Goal: Transaction & Acquisition: Purchase product/service

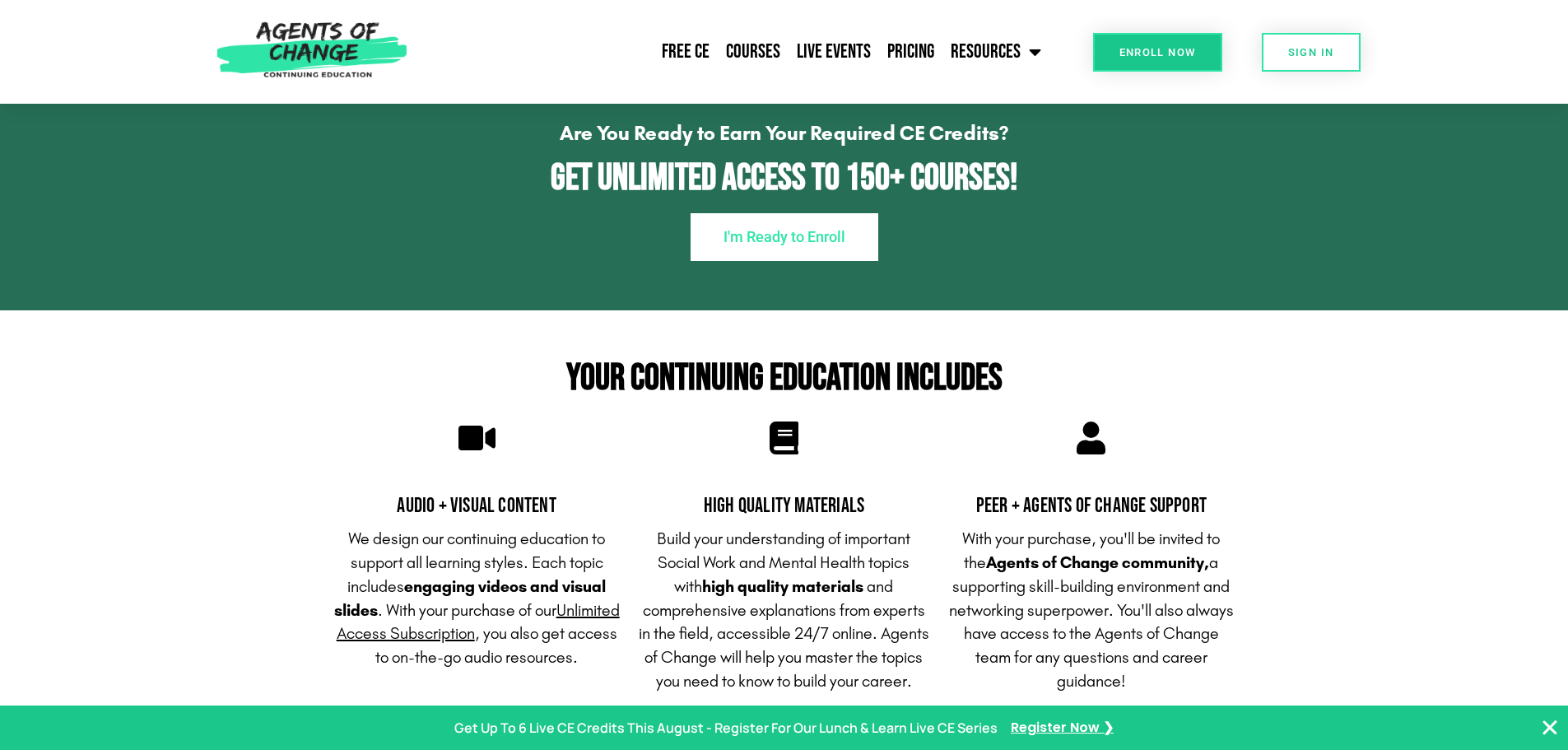
scroll to position [1235, 0]
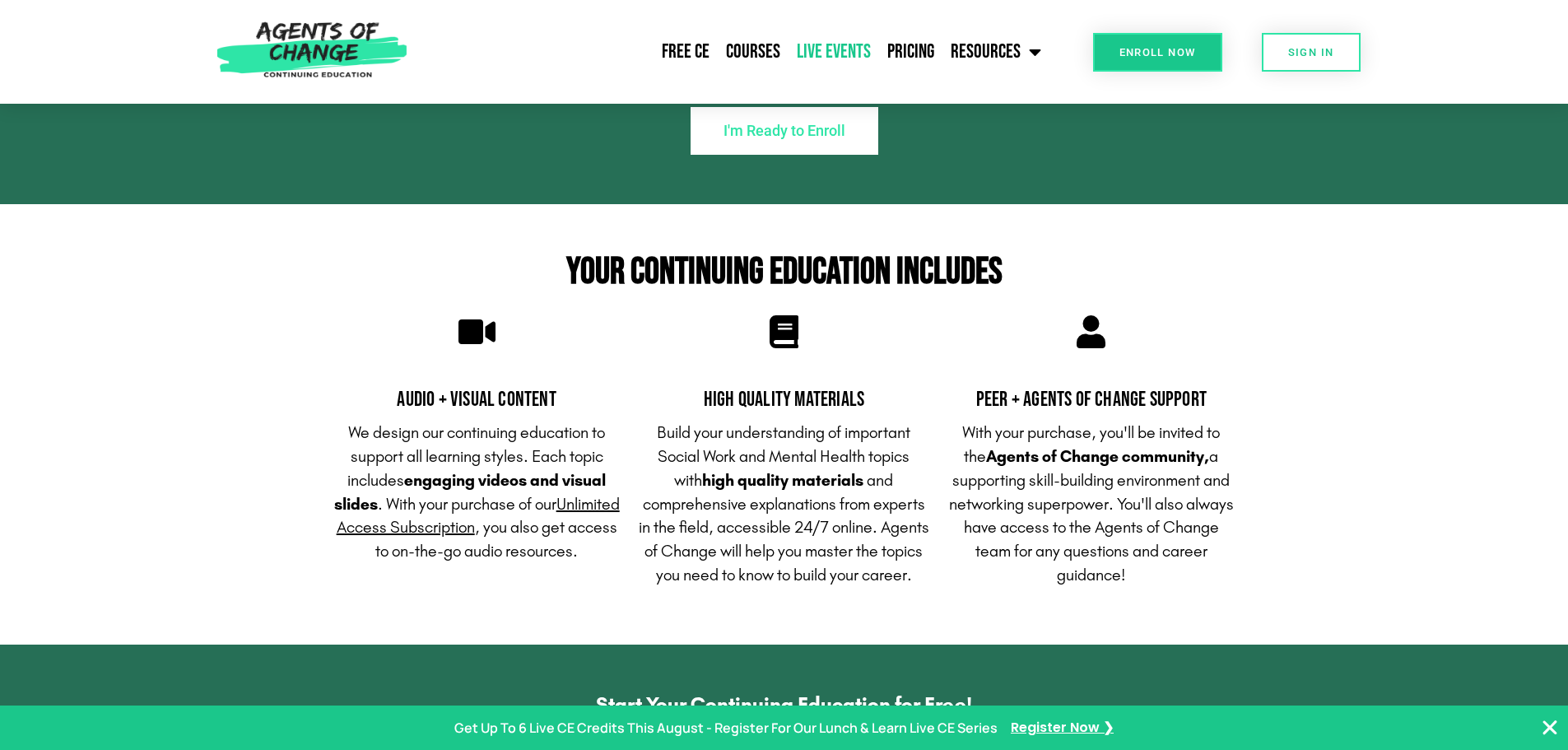
click at [826, 45] on link "Live Events" at bounding box center [834, 51] width 90 height 41
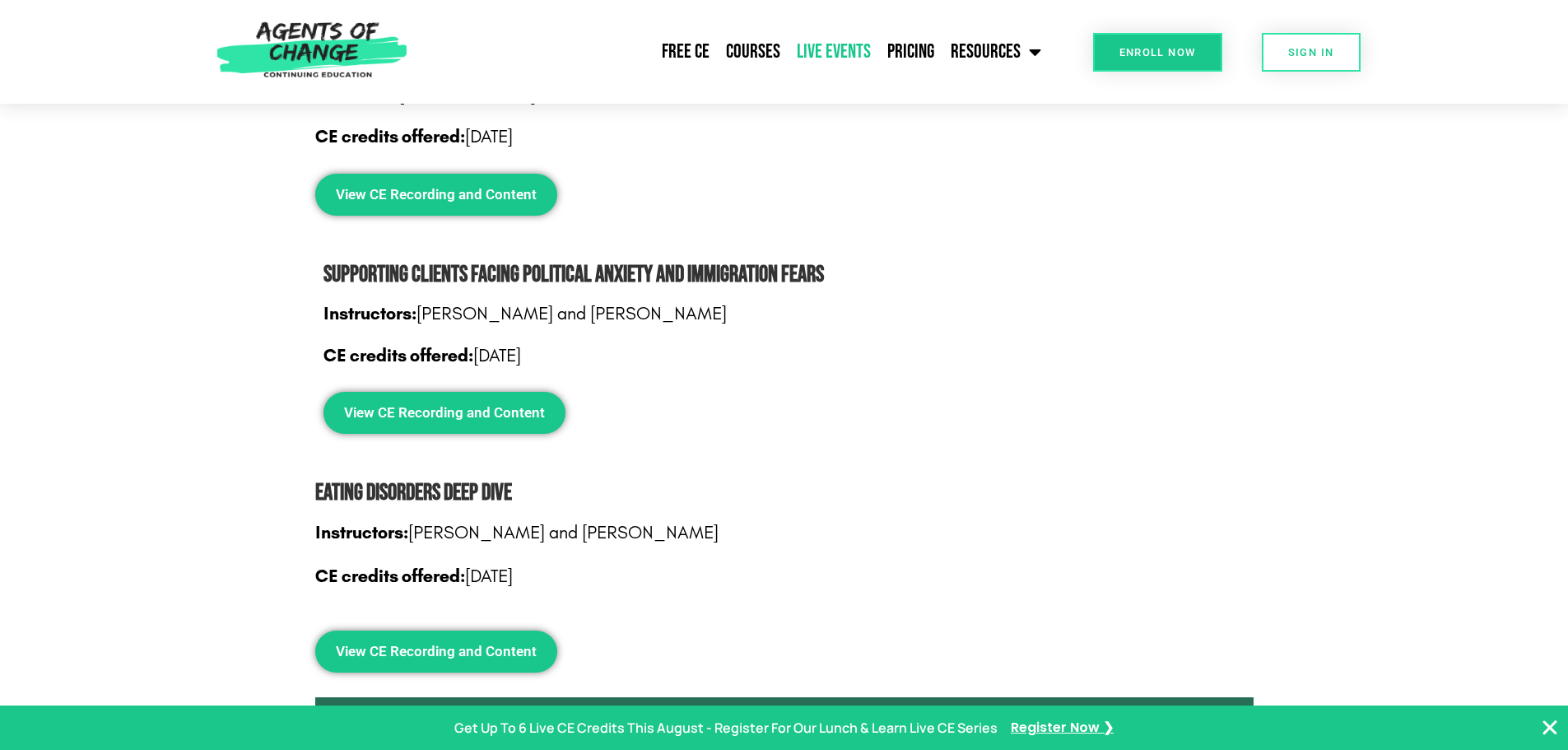
scroll to position [2800, 0]
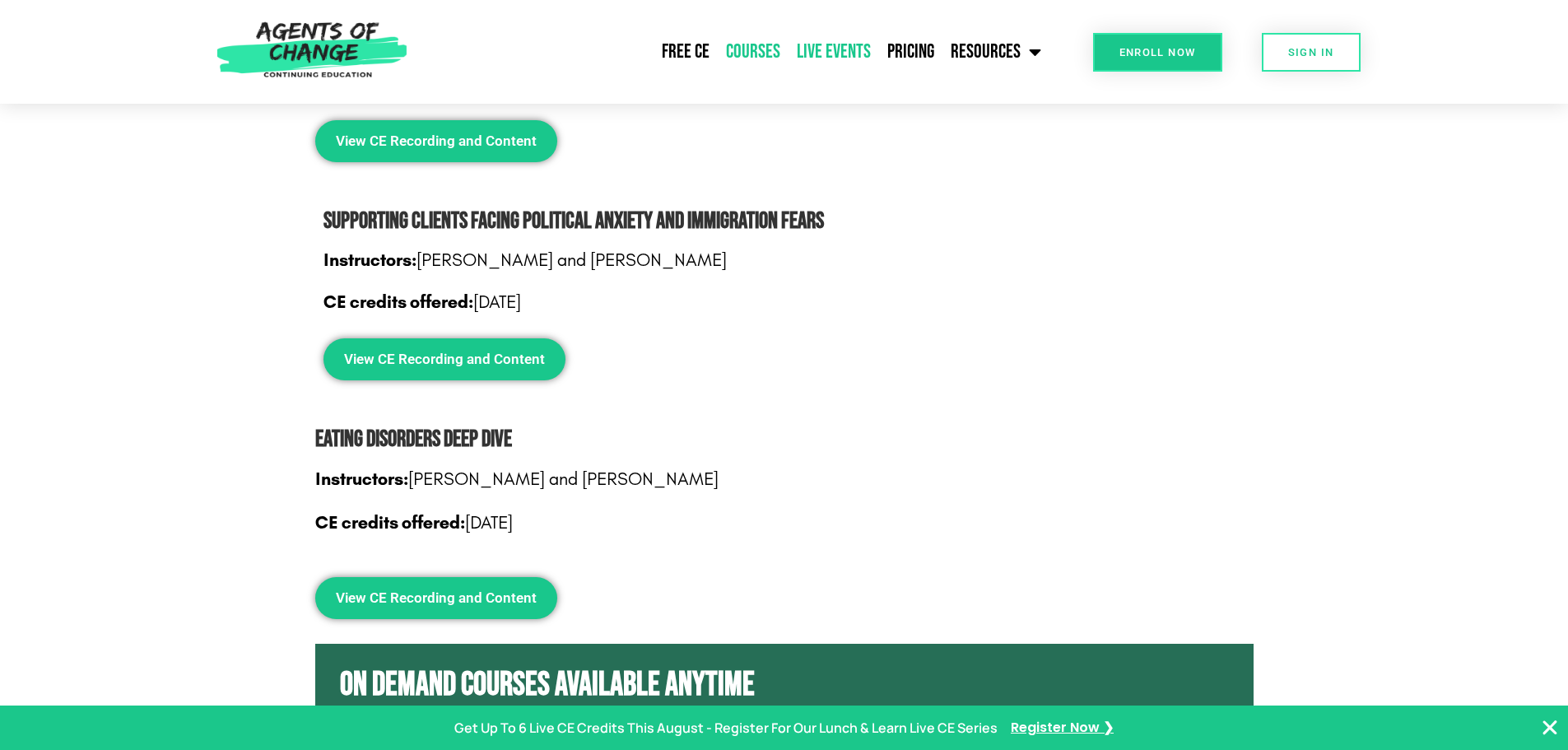
click at [764, 49] on link "Courses" at bounding box center [753, 51] width 71 height 41
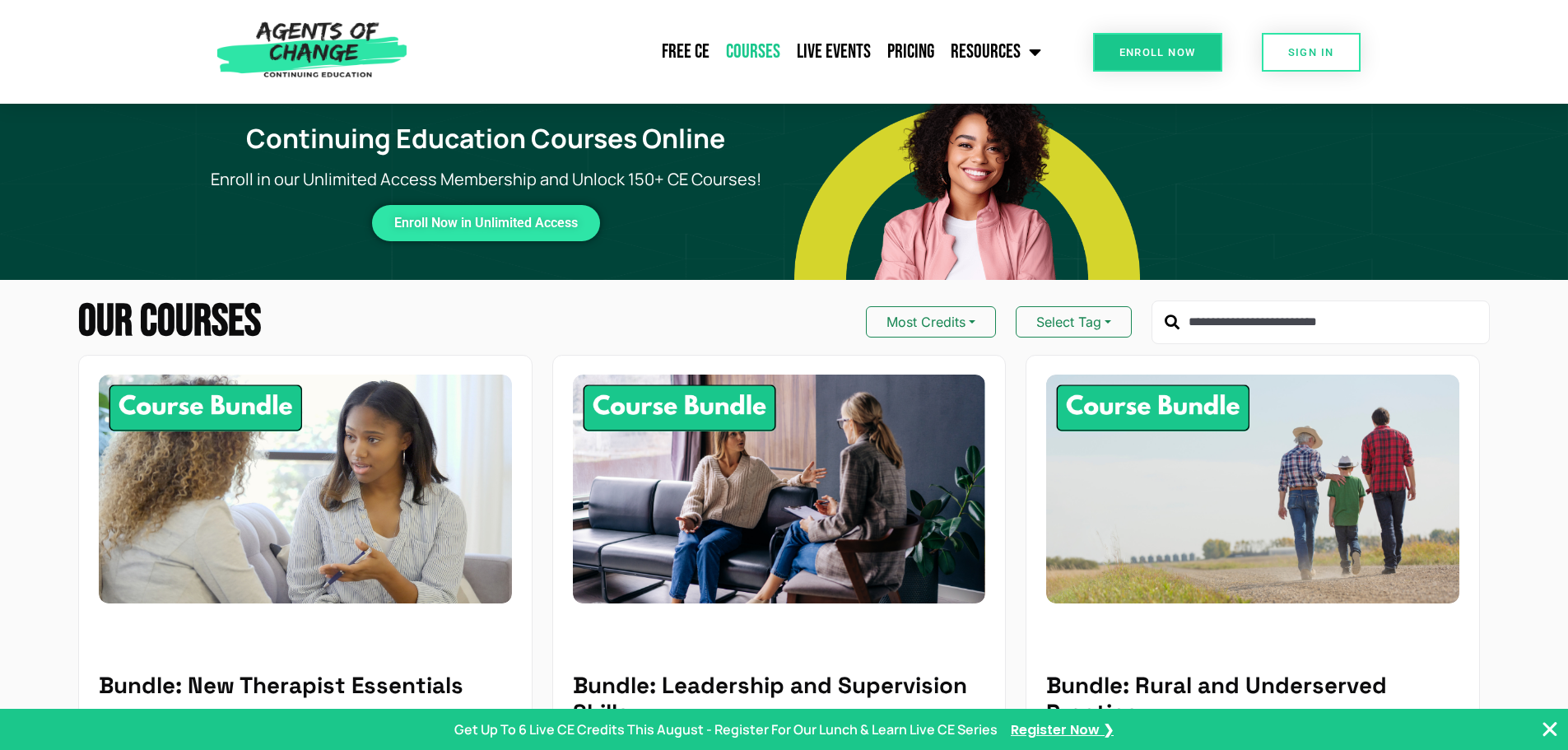
click at [1313, 319] on input "text" at bounding box center [1321, 322] width 338 height 44
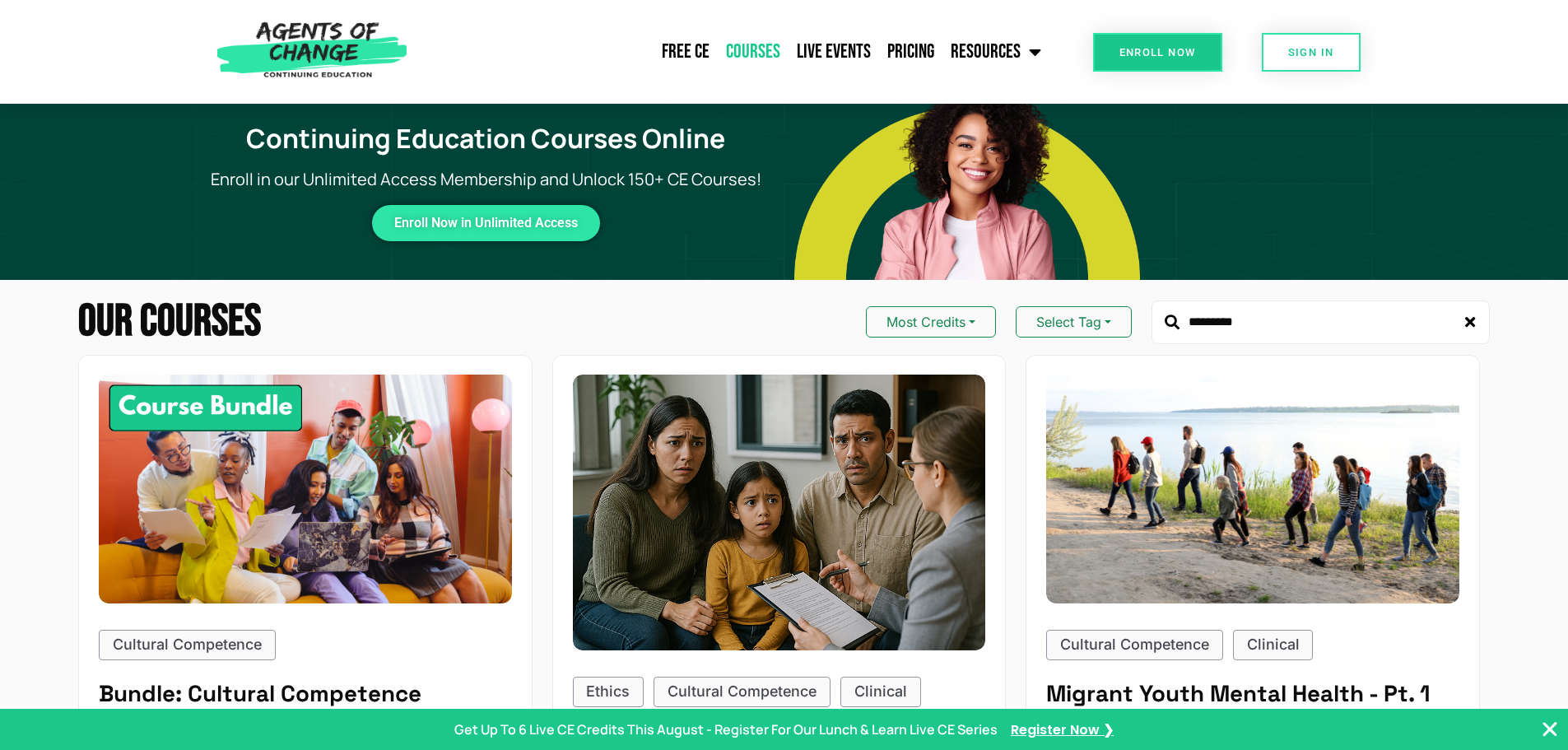
drag, startPoint x: 1237, startPoint y: 325, endPoint x: 1176, endPoint y: 327, distance: 61.0
click at [1176, 327] on div "********" at bounding box center [1321, 322] width 338 height 44
type input "*"
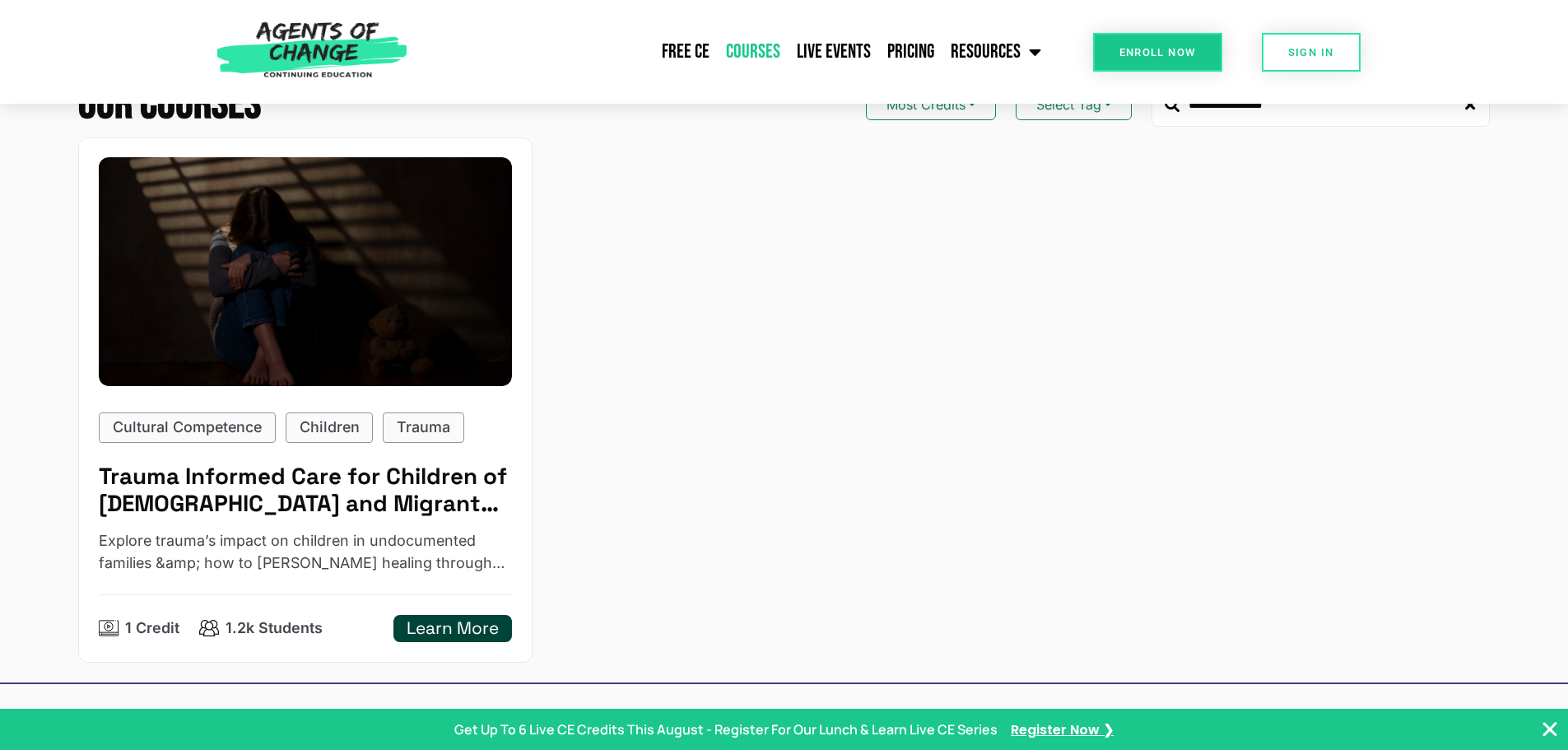
scroll to position [247, 0]
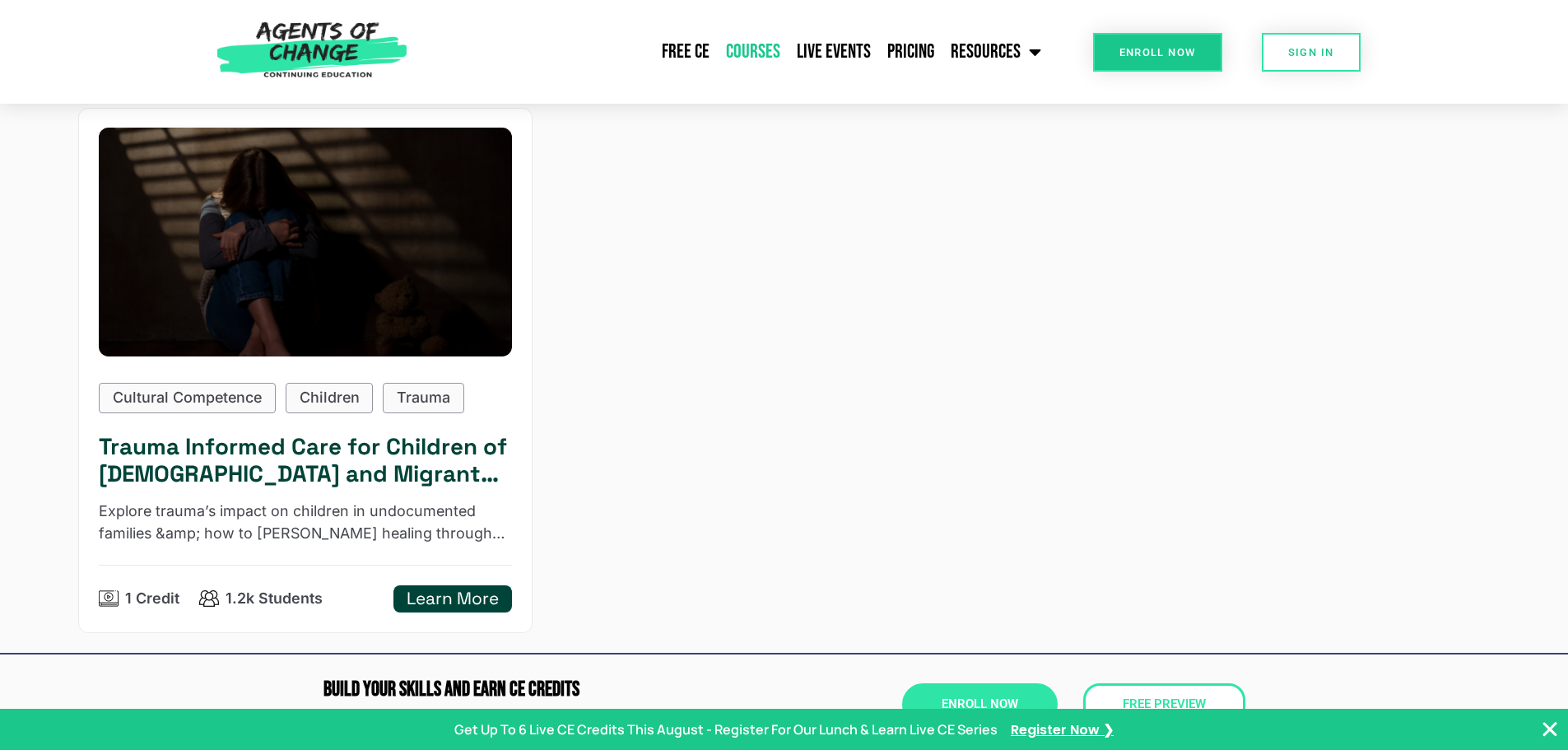
type input "**********"
click at [437, 594] on h5 "Learn More" at bounding box center [453, 599] width 92 height 21
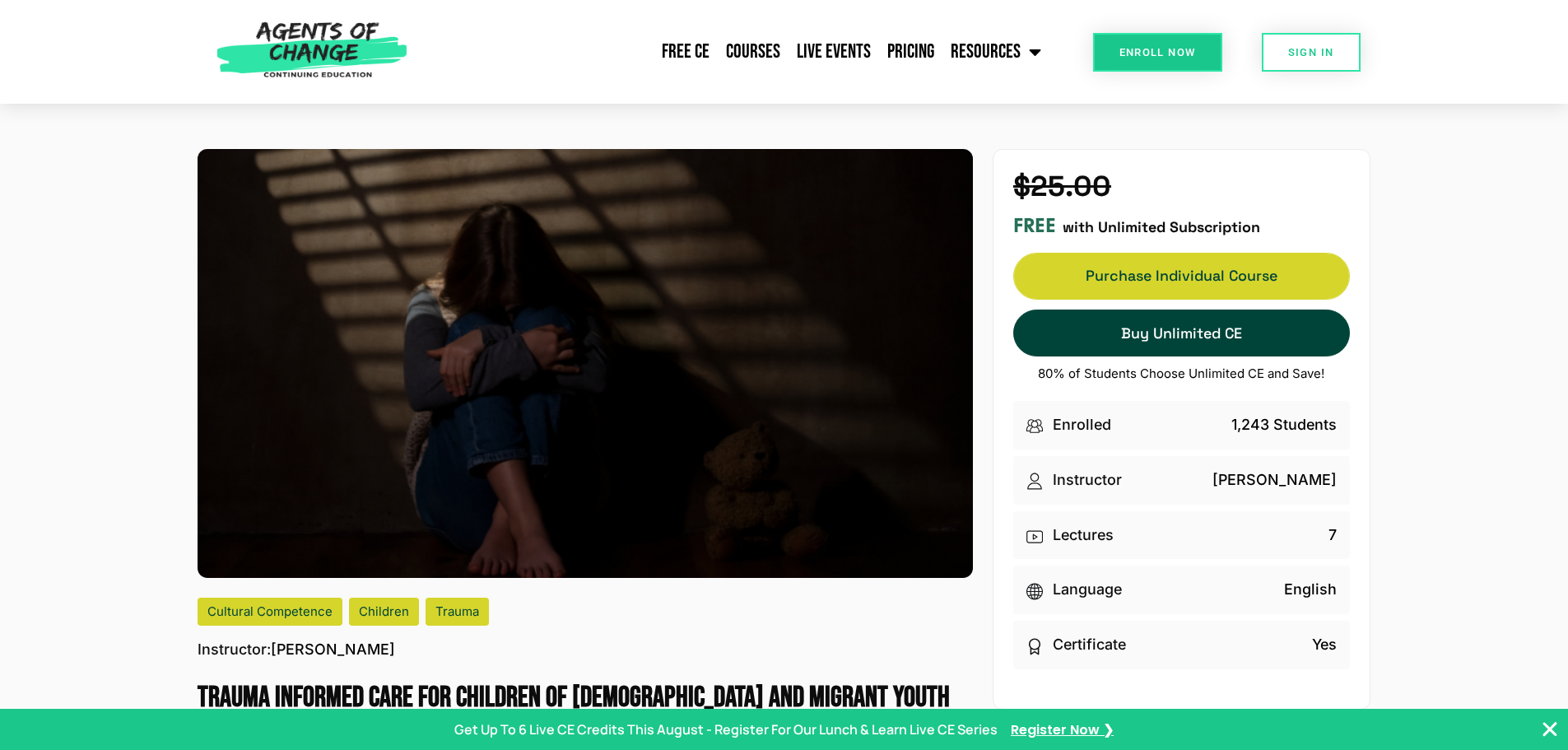
click at [1236, 284] on link "Purchase Individual Course Purchase Individual Course" at bounding box center [1182, 276] width 337 height 47
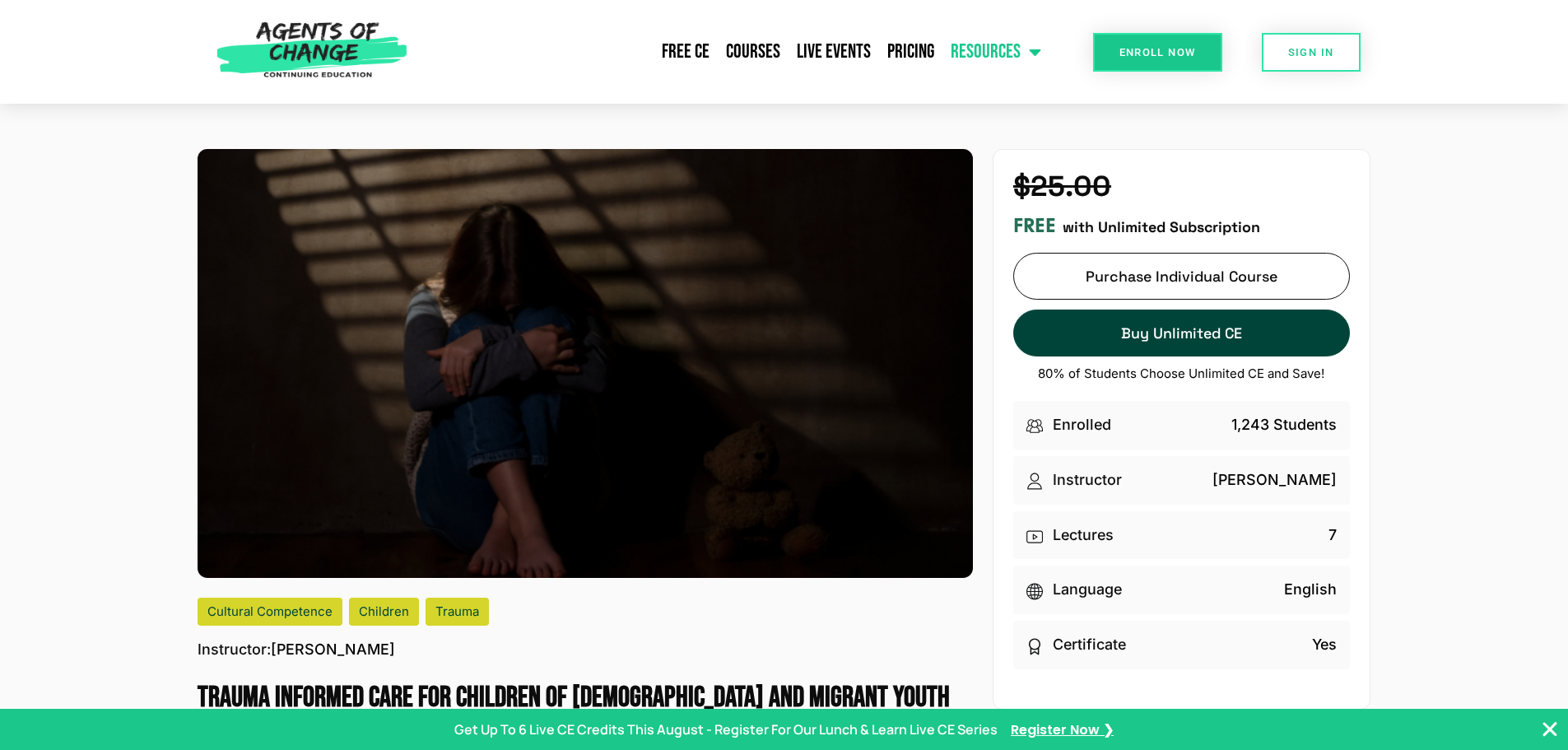
click at [1046, 54] on link "Resources" at bounding box center [995, 51] width 107 height 41
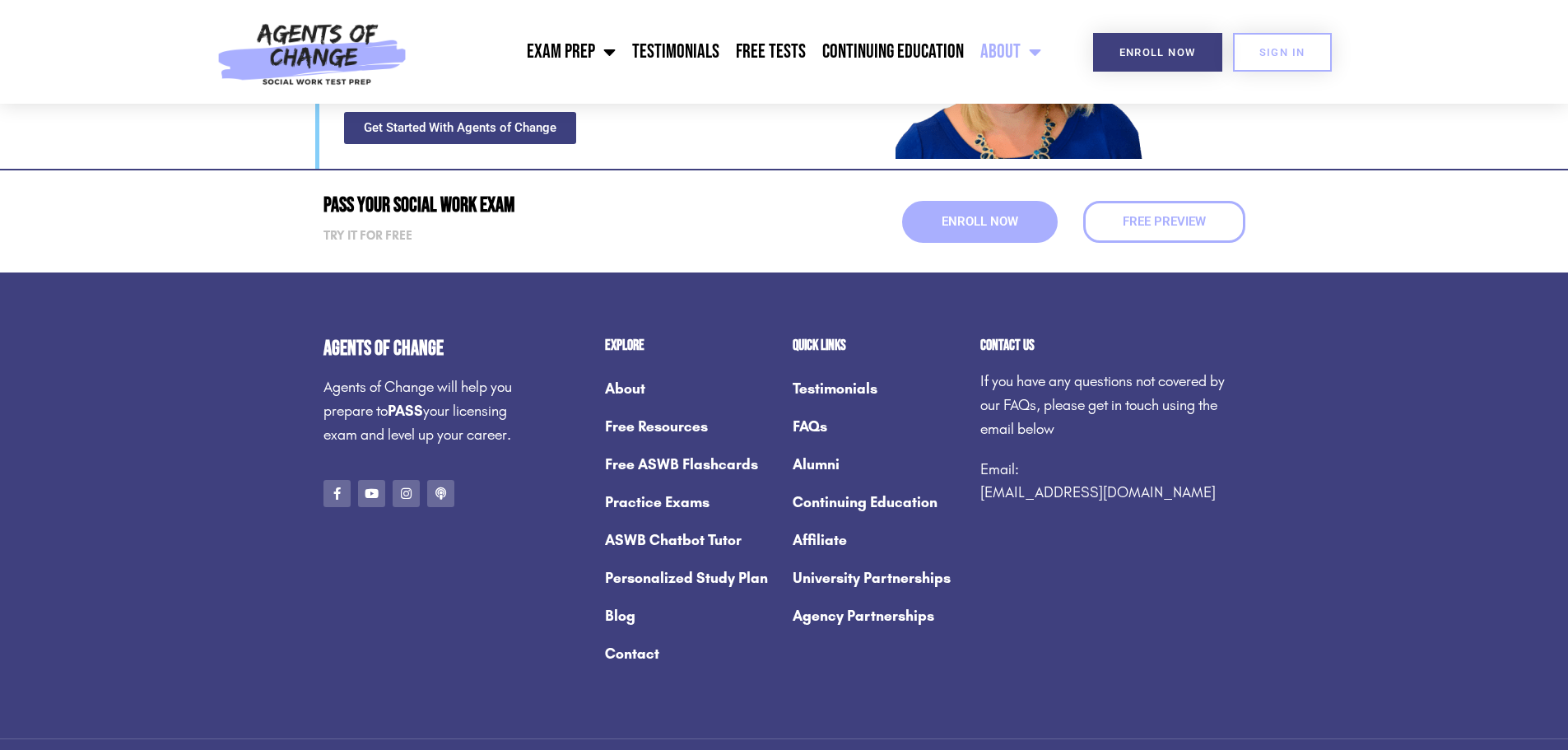
scroll to position [2181, 0]
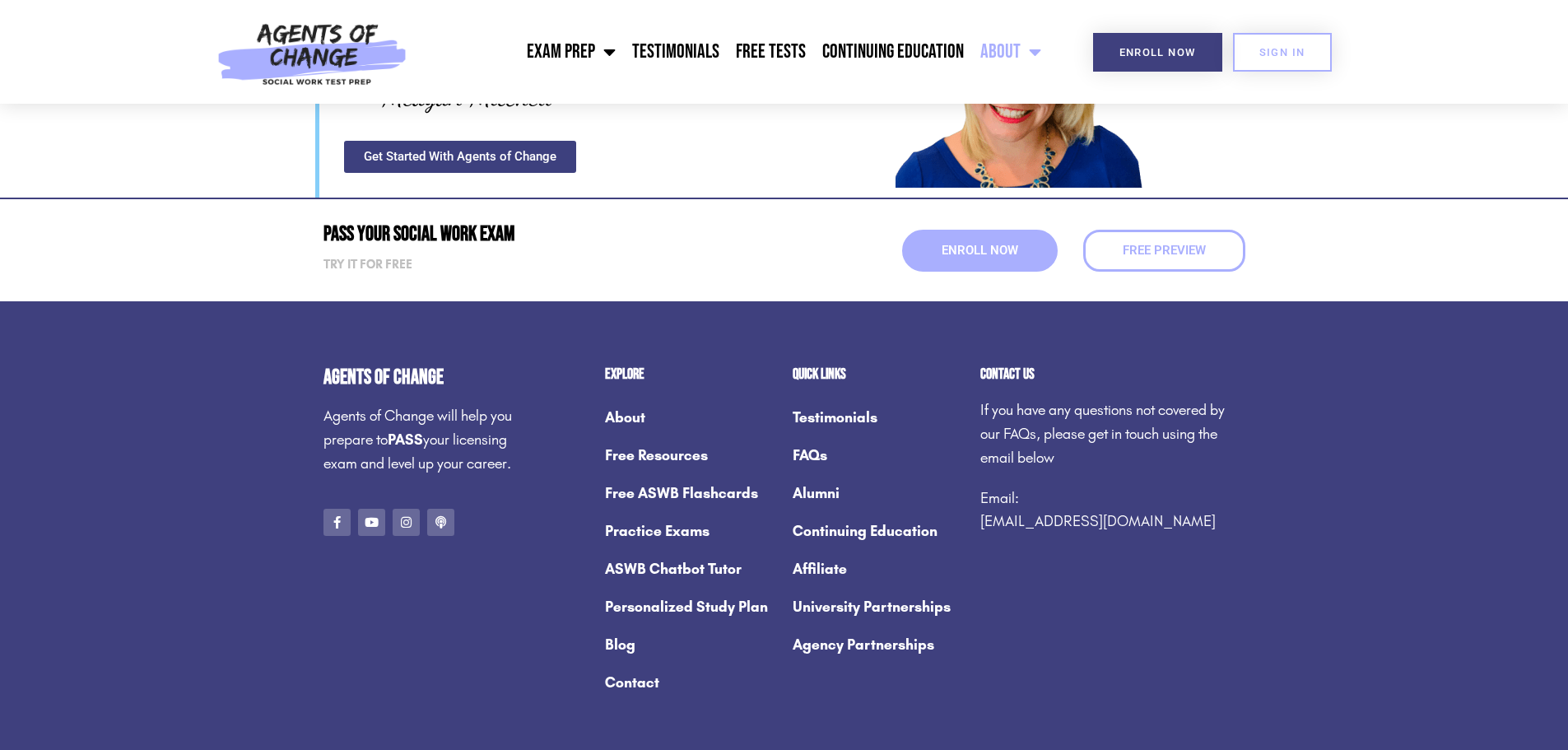
click at [695, 475] on link "Free ASWB Flashcards" at bounding box center [690, 494] width 171 height 38
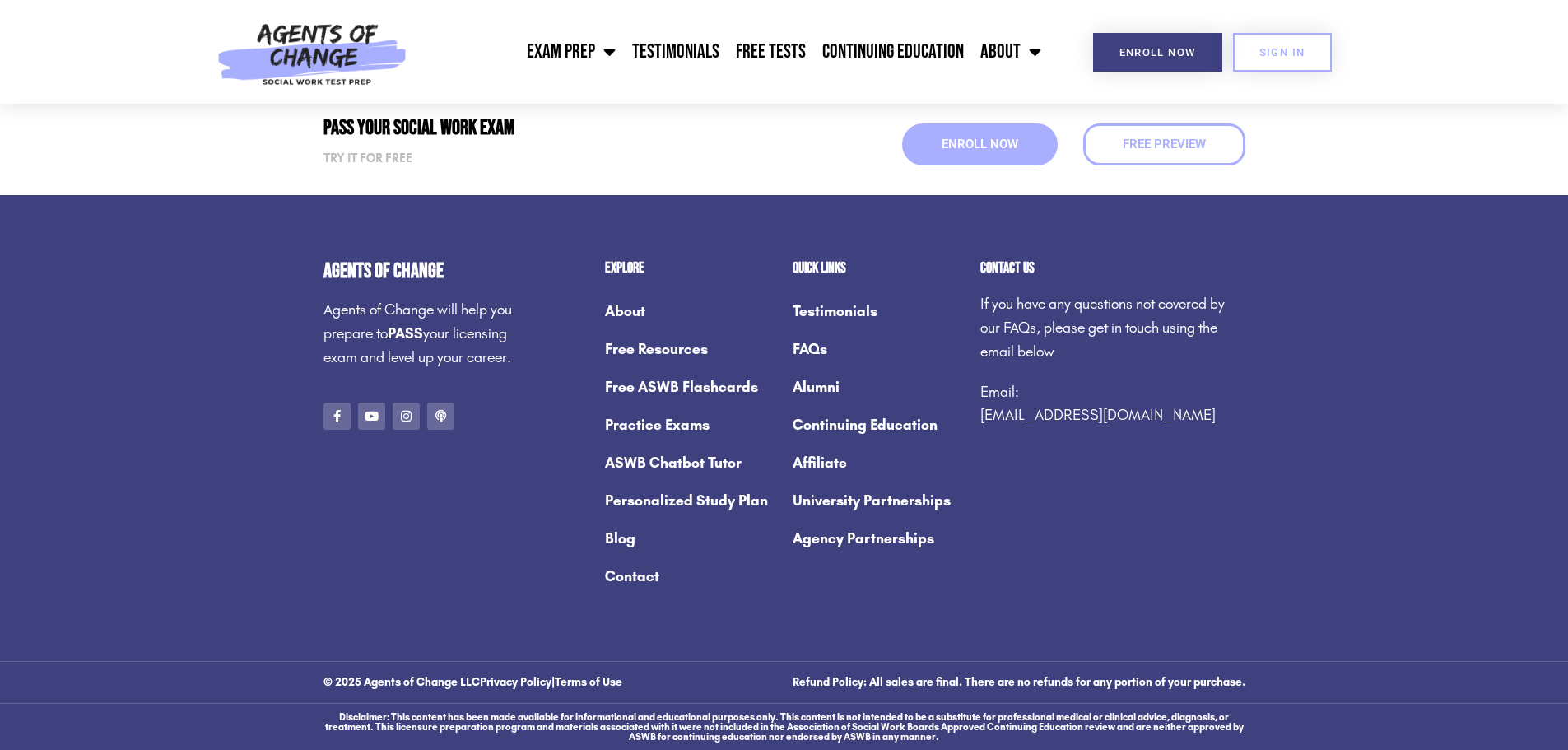
scroll to position [11891, 0]
click at [822, 420] on link "Continuing Education" at bounding box center [878, 425] width 171 height 38
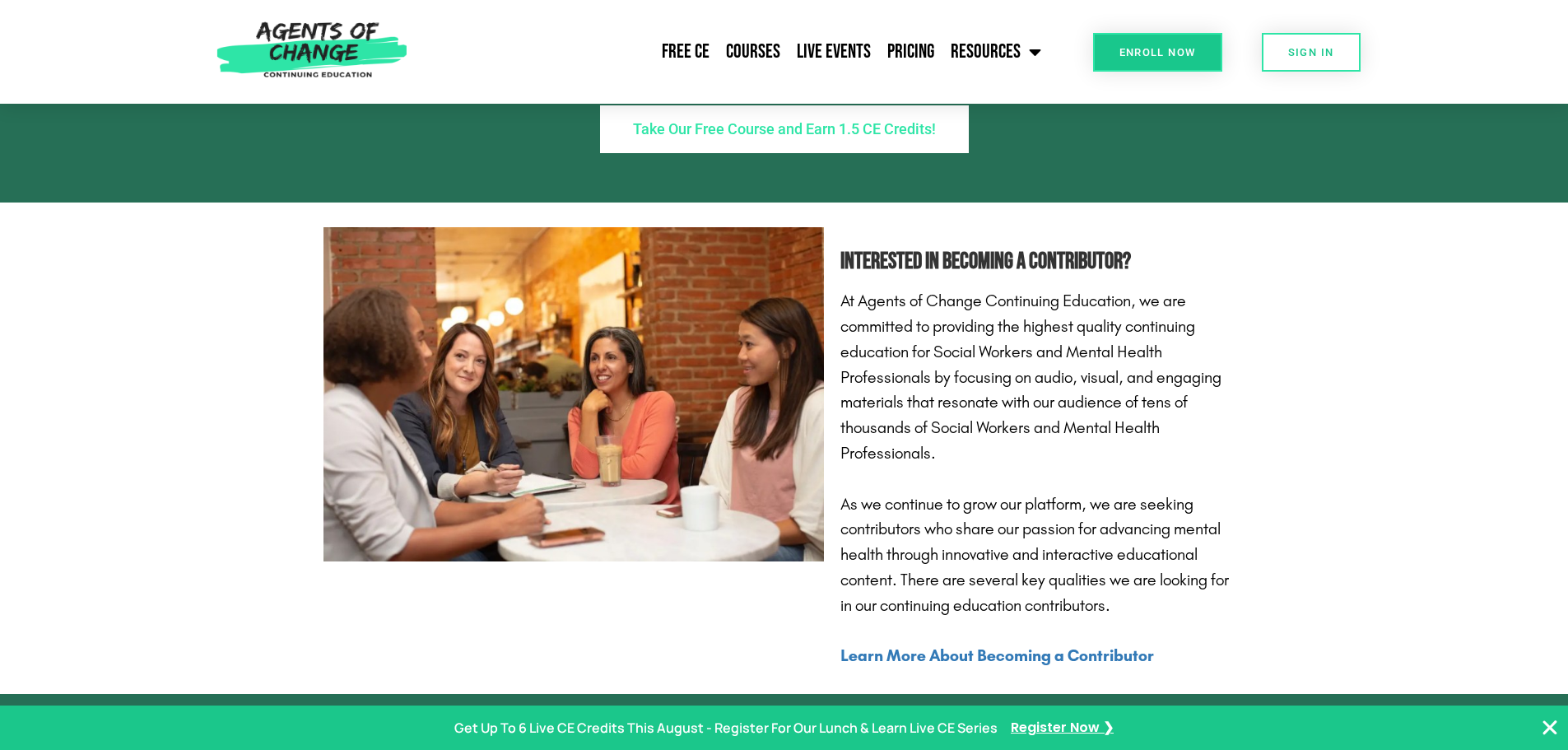
scroll to position [2553, 0]
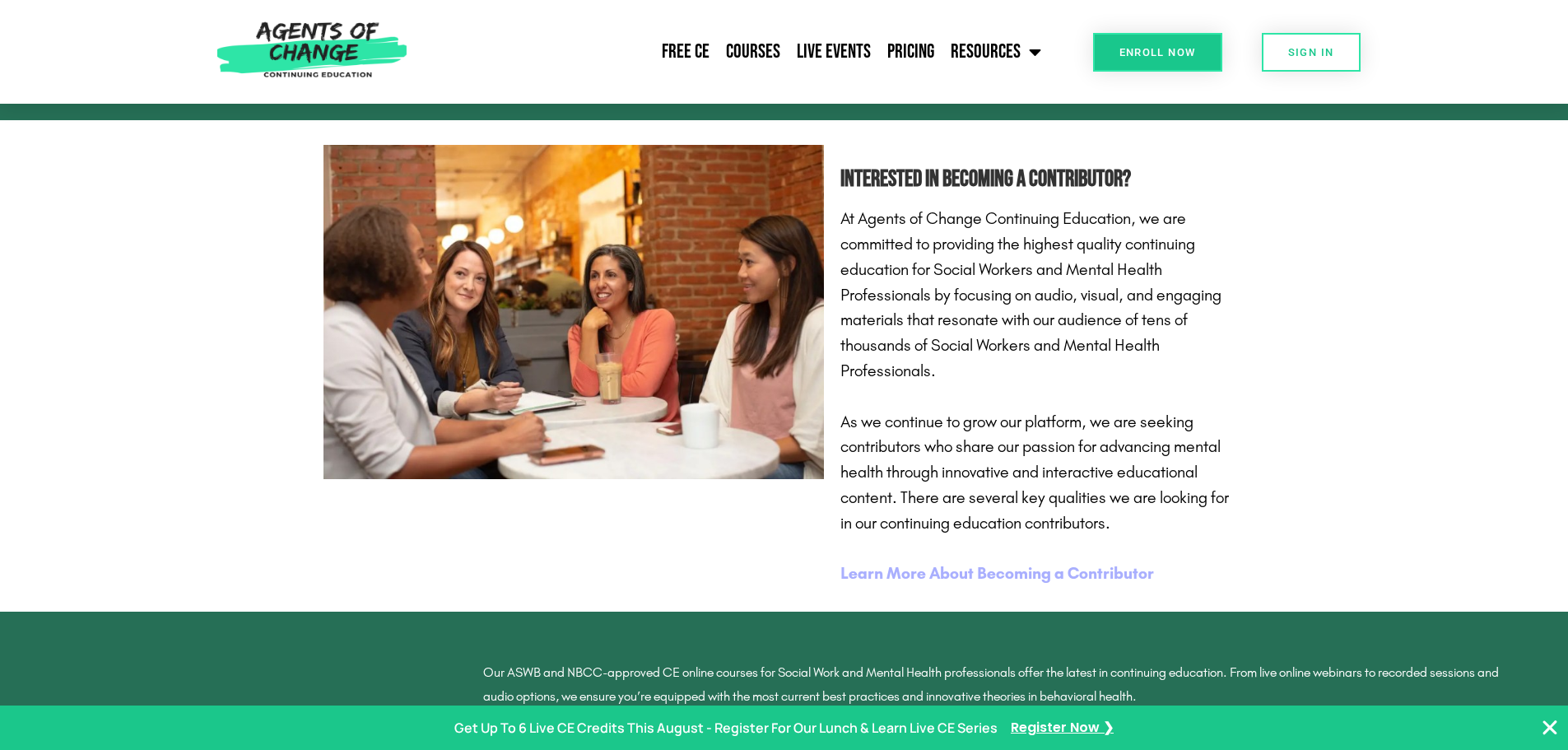
click at [1062, 583] on b "Learn More About Becoming a Contributor" at bounding box center [997, 573] width 313 height 20
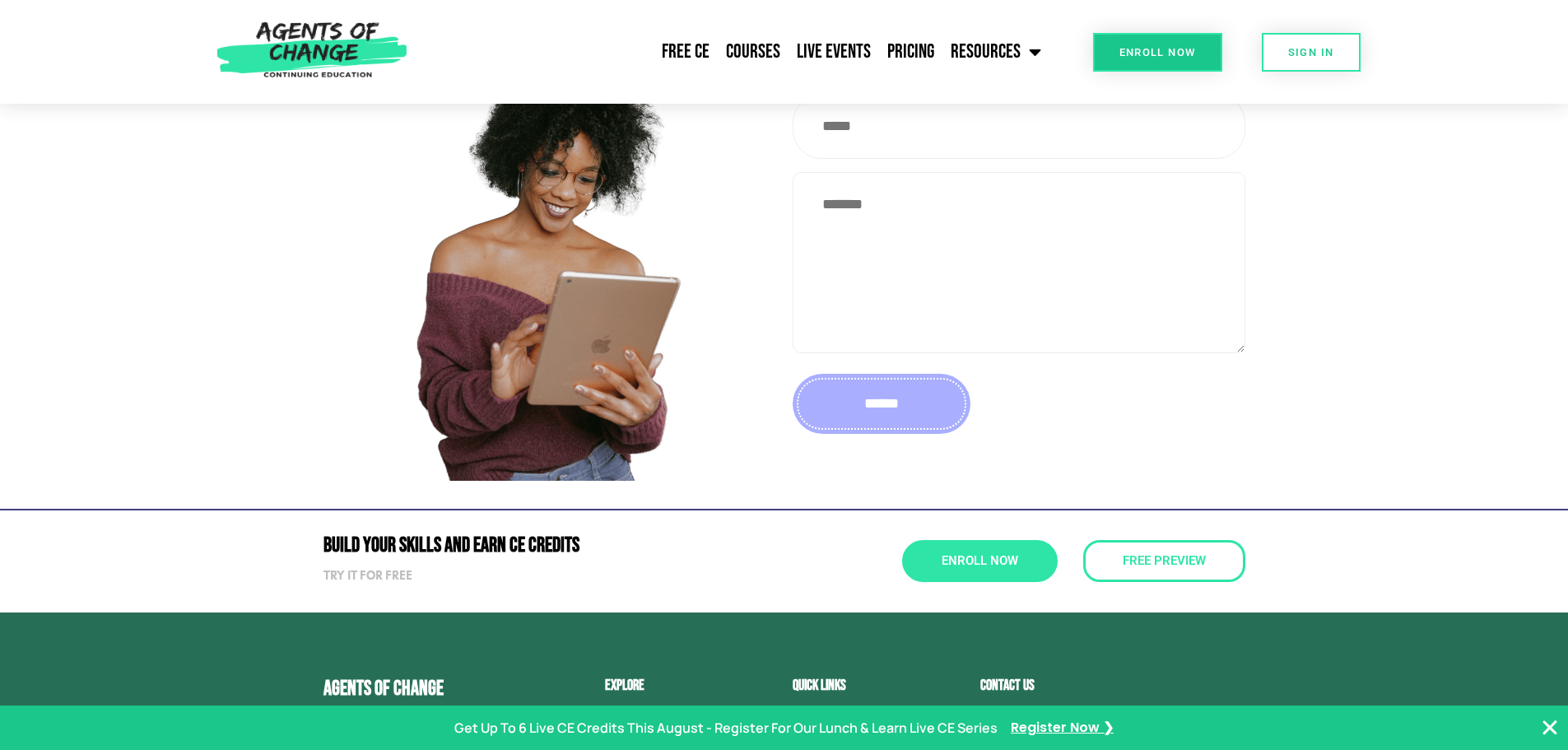
scroll to position [2553, 0]
